Goal: Task Accomplishment & Management: Complete application form

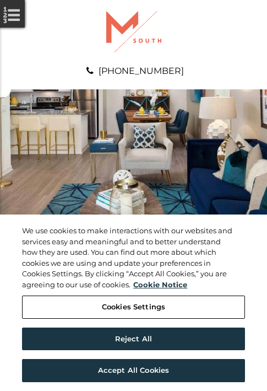
scroll to position [564, 0]
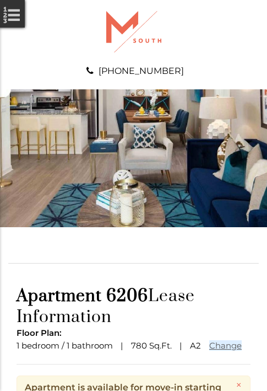
scroll to position [134, 0]
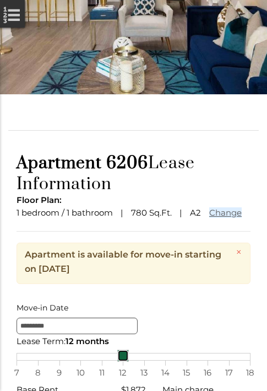
click at [133, 361] on div "7 8 9 10 11 12 13 14 15 16 17 18" at bounding box center [134, 357] width 234 height 8
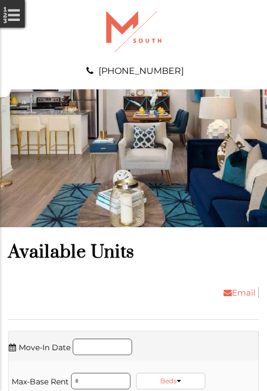
scroll to position [1199, 0]
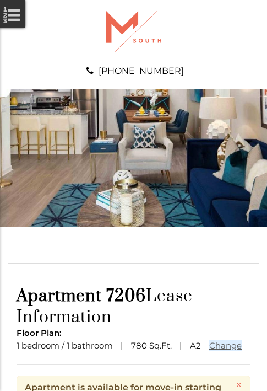
scroll to position [134, 0]
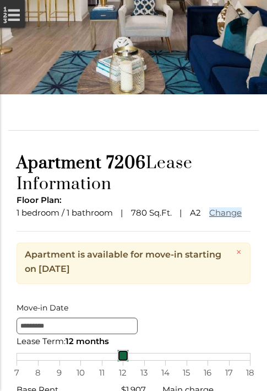
click at [133, 361] on div "7 8 9 10 11 12 13 14 15 16 17 18" at bounding box center [134, 357] width 234 height 8
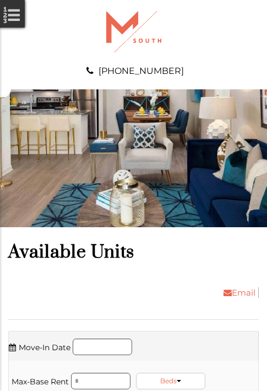
scroll to position [2022, 0]
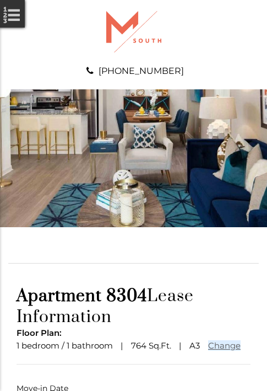
scroll to position [82, 0]
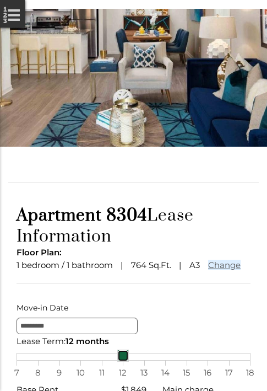
click at [133, 361] on div "7 8 9 10 11 12 13 14 15 16 17 18" at bounding box center [134, 357] width 234 height 8
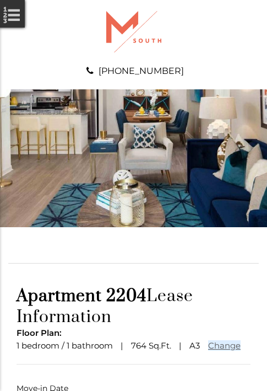
scroll to position [82, 0]
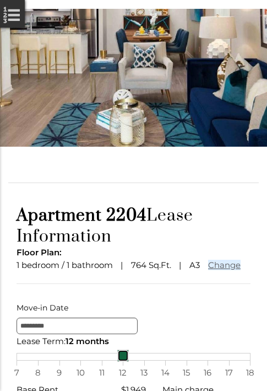
click at [133, 361] on div "7 8 9 10 11 12 13 14 15 16 17 18" at bounding box center [134, 357] width 234 height 8
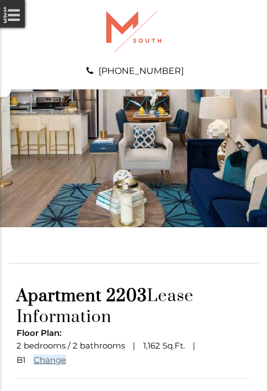
scroll to position [96, 0]
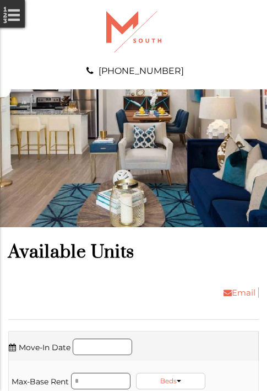
scroll to position [3221, 0]
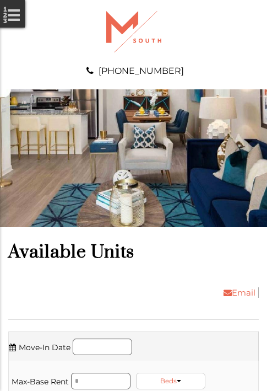
scroll to position [3409, 0]
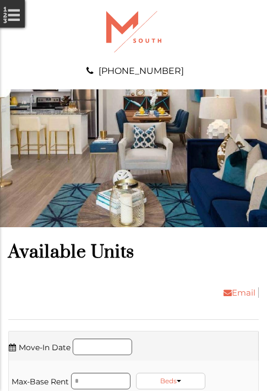
scroll to position [3926, 0]
